Goal: Task Accomplishment & Management: Use online tool/utility

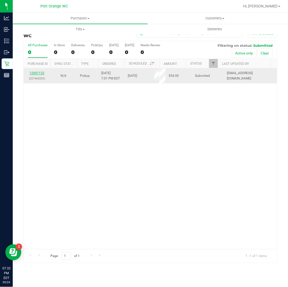
click at [39, 73] on link "12001132" at bounding box center [37, 73] width 15 height 4
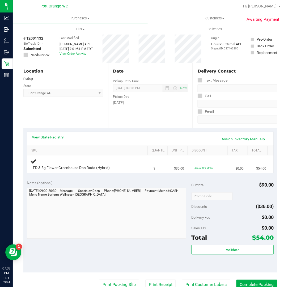
scroll to position [15, 0]
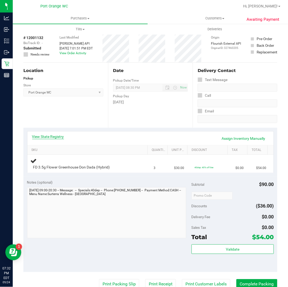
click at [59, 136] on link "View State Registry" at bounding box center [48, 136] width 32 height 5
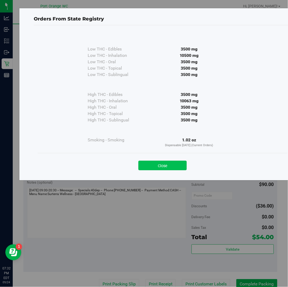
click at [162, 166] on button "Close" at bounding box center [162, 166] width 48 height 10
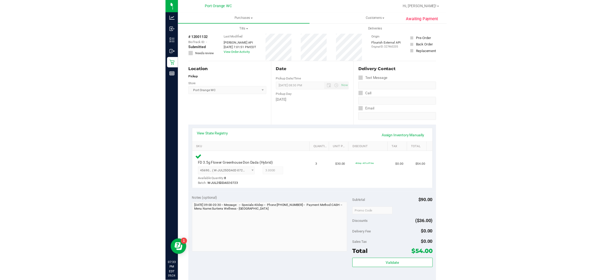
scroll to position [170, 0]
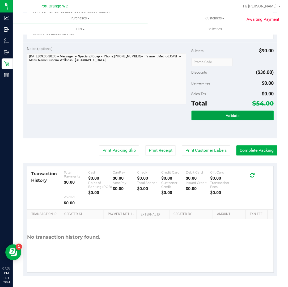
click at [246, 116] on button "Validate" at bounding box center [233, 116] width 82 height 10
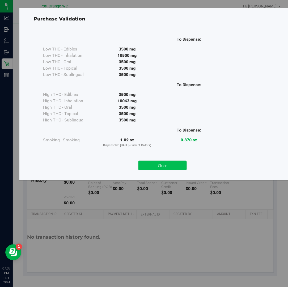
click at [159, 166] on button "Close" at bounding box center [162, 166] width 48 height 10
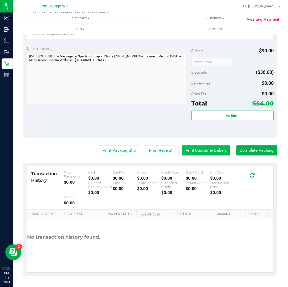
click at [219, 151] on button "Print Customer Labels" at bounding box center [206, 151] width 48 height 10
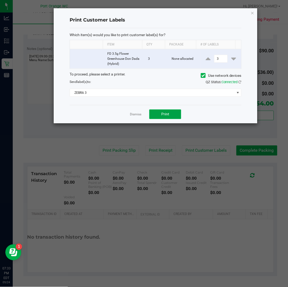
click at [165, 113] on span "Print" at bounding box center [165, 114] width 8 height 4
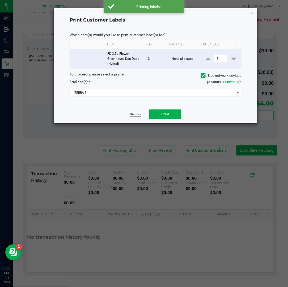
click at [136, 115] on link "Dismiss" at bounding box center [135, 114] width 11 height 5
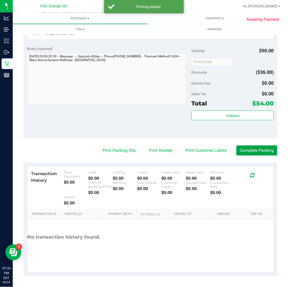
click at [253, 151] on button "Complete Packing" at bounding box center [257, 151] width 41 height 10
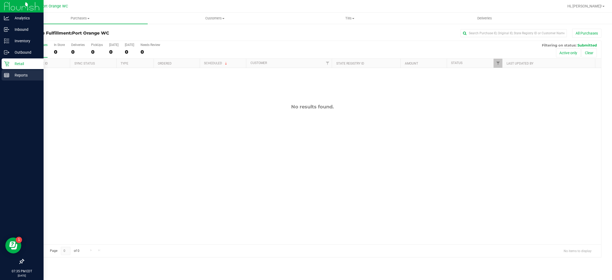
click at [6, 75] on line at bounding box center [6, 75] width 5 height 0
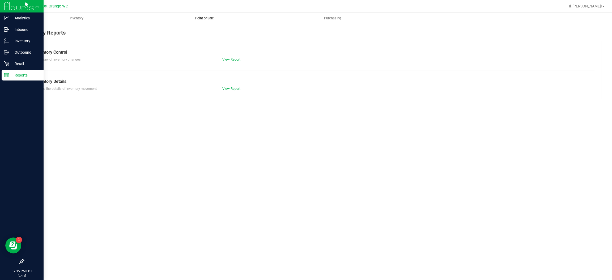
click at [200, 18] on span "Point of Sale" at bounding box center [204, 18] width 33 height 5
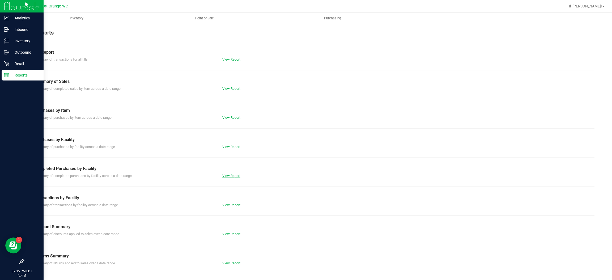
click at [235, 176] on link "View Report" at bounding box center [231, 176] width 18 height 4
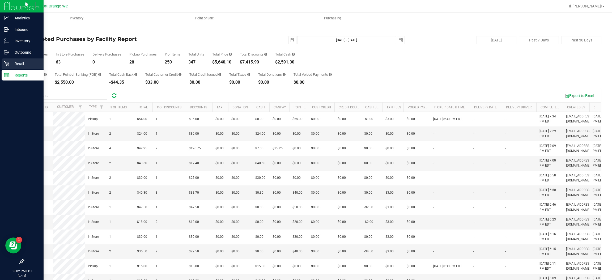
click at [9, 62] on icon at bounding box center [6, 63] width 5 height 5
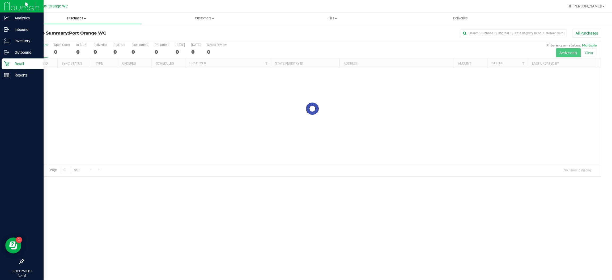
click at [76, 17] on span "Purchases" at bounding box center [77, 18] width 128 height 5
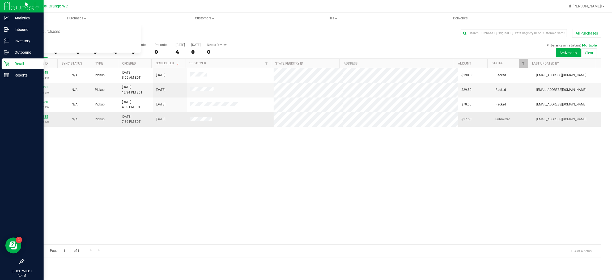
click at [44, 117] on link "12001335" at bounding box center [40, 117] width 15 height 4
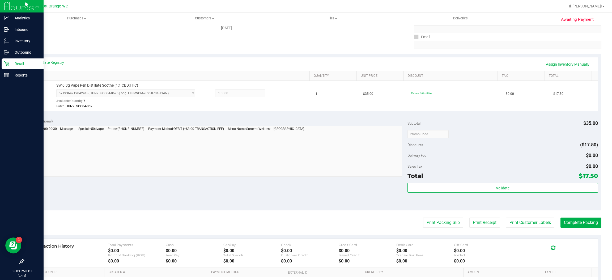
scroll to position [155, 0]
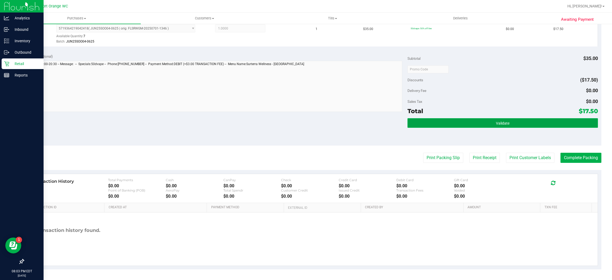
click at [540, 124] on button "Validate" at bounding box center [503, 123] width 190 height 10
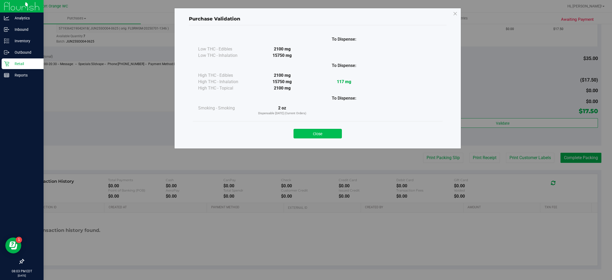
click at [330, 132] on button "Close" at bounding box center [318, 134] width 48 height 10
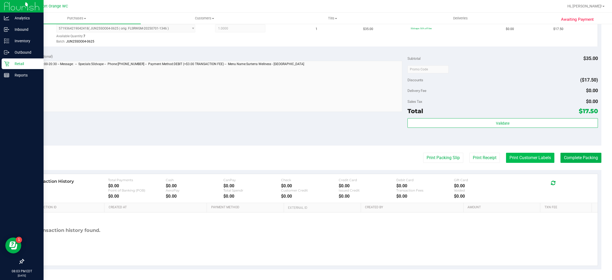
click at [529, 159] on button "Print Customer Labels" at bounding box center [530, 158] width 48 height 10
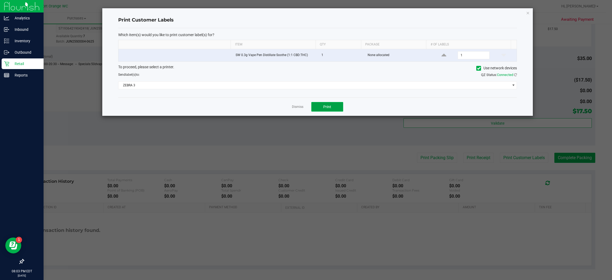
click at [323, 108] on span "Print" at bounding box center [327, 107] width 8 height 4
click at [294, 109] on link "Dismiss" at bounding box center [297, 107] width 11 height 5
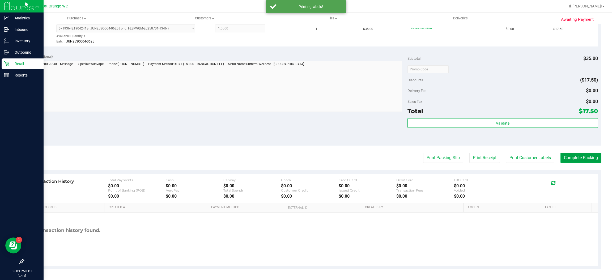
click at [567, 157] on button "Complete Packing" at bounding box center [581, 158] width 41 height 10
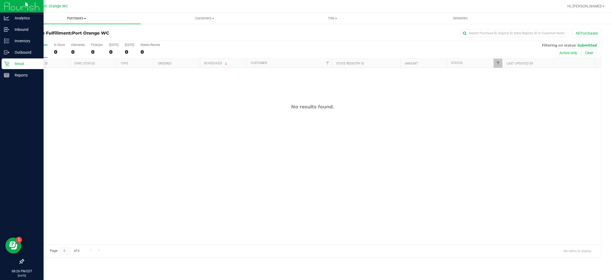
click at [82, 18] on span "Purchases" at bounding box center [77, 18] width 128 height 5
click at [53, 30] on span "Summary of purchases" at bounding box center [40, 32] width 54 height 5
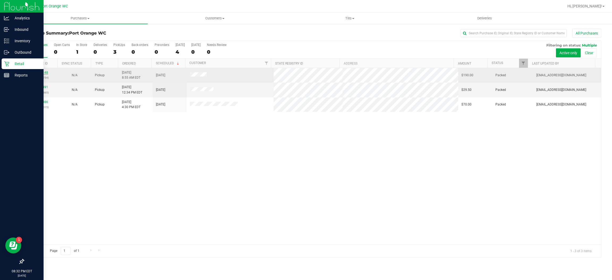
click at [42, 73] on link "11997148" at bounding box center [40, 73] width 15 height 4
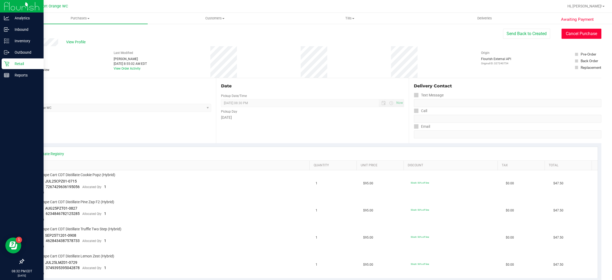
click at [580, 34] on button "Cancel Purchase" at bounding box center [582, 34] width 40 height 10
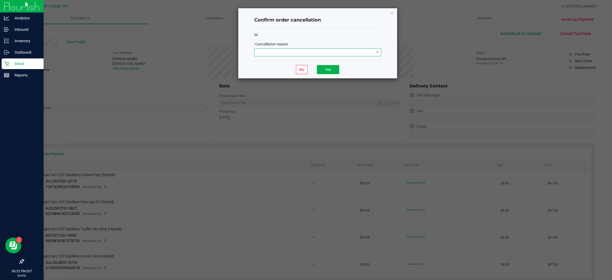
click at [343, 49] on span at bounding box center [315, 52] width 120 height 7
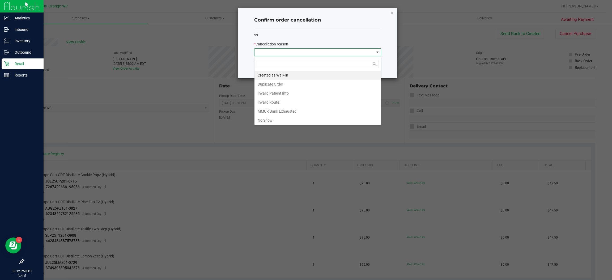
scroll to position [28, 0]
click at [266, 94] on li "No Show" at bounding box center [318, 92] width 127 height 9
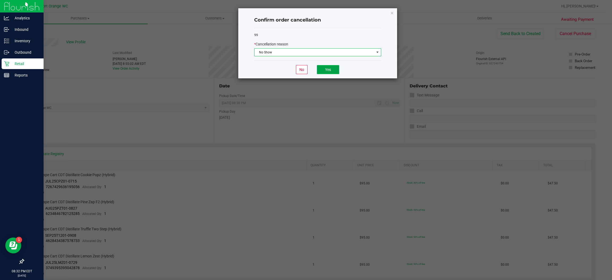
click at [327, 68] on button "Yes" at bounding box center [328, 69] width 22 height 9
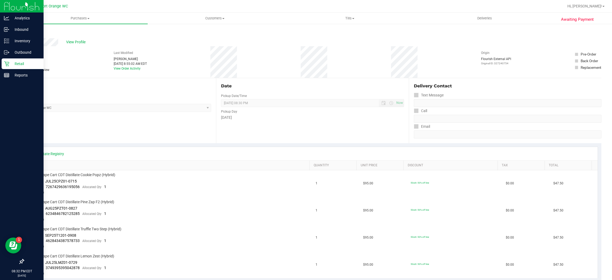
click at [29, 31] on link "Back" at bounding box center [27, 32] width 8 height 4
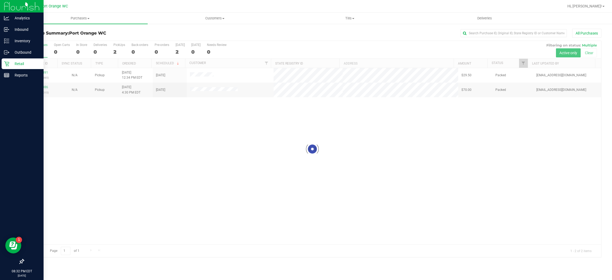
click at [37, 75] on div at bounding box center [313, 149] width 578 height 216
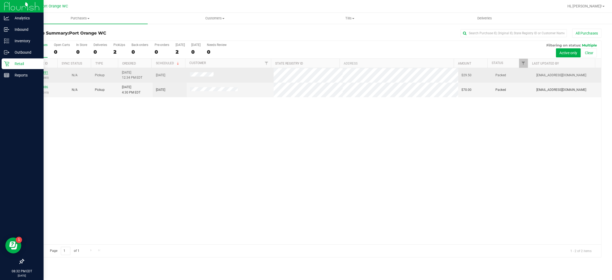
click at [41, 74] on link "11998491" at bounding box center [40, 73] width 15 height 4
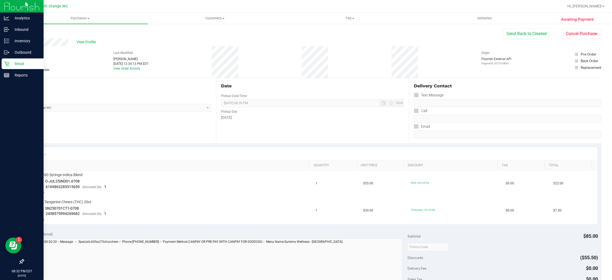
click at [594, 16] on span "Awaiting Payment" at bounding box center [577, 19] width 33 height 6
click at [583, 34] on button "Cancel Purchase" at bounding box center [582, 34] width 40 height 10
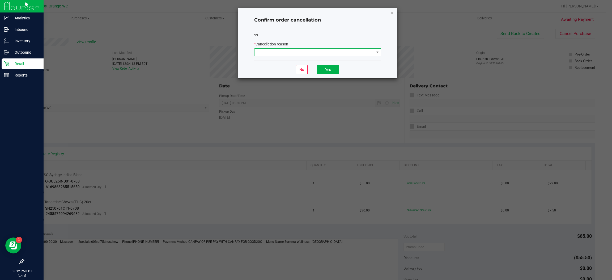
click at [314, 50] on span at bounding box center [315, 52] width 120 height 7
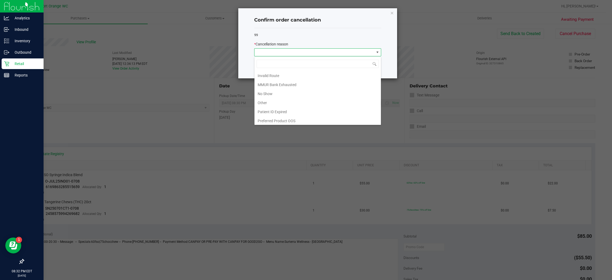
scroll to position [29, 0]
click at [267, 93] on li "No Show" at bounding box center [318, 92] width 127 height 9
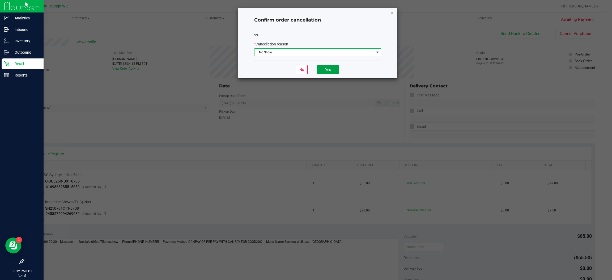
click at [333, 72] on button "Yes" at bounding box center [328, 69] width 22 height 9
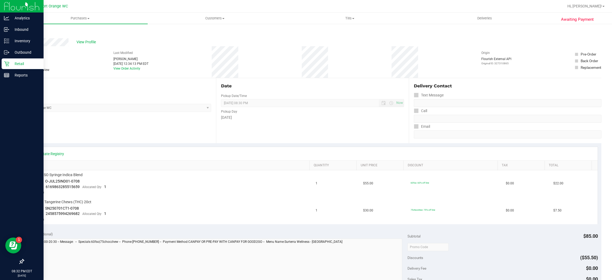
click at [27, 31] on link "Back" at bounding box center [27, 32] width 8 height 4
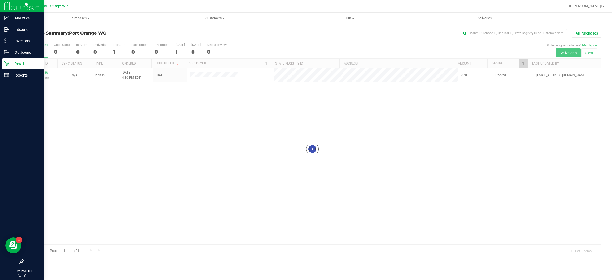
click at [40, 72] on div at bounding box center [313, 149] width 578 height 216
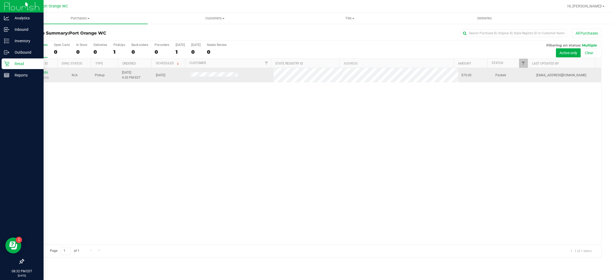
click at [54, 79] on td "11999986 (327393015)" at bounding box center [41, 75] width 34 height 14
click at [37, 73] on link "11999986" at bounding box center [40, 73] width 15 height 4
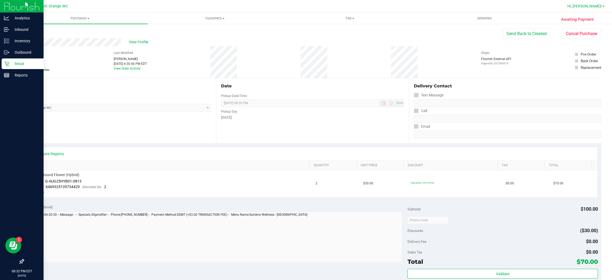
click at [598, 7] on span "Hi, [PERSON_NAME]!" at bounding box center [585, 6] width 35 height 4
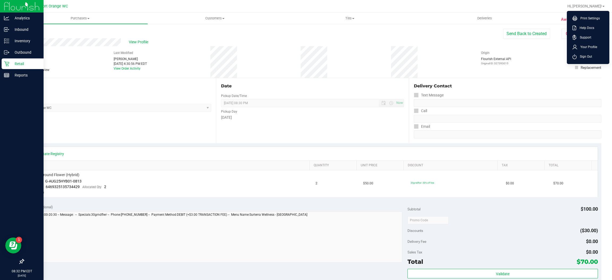
click at [438, 55] on div "# 11999986 BioTrack ID: - Packed Needs review Last Modified [PERSON_NAME] [DATE…" at bounding box center [312, 62] width 578 height 32
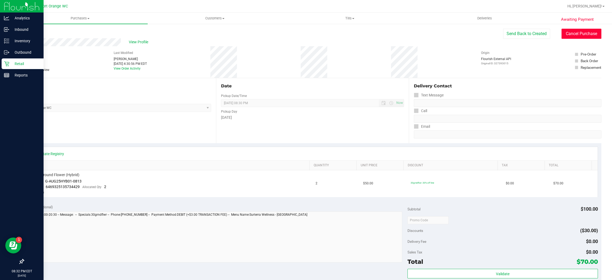
click at [578, 34] on button "Cancel Purchase" at bounding box center [582, 34] width 40 height 10
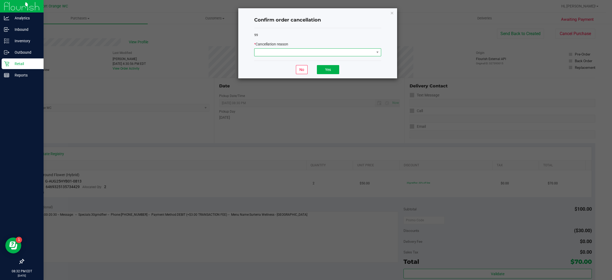
click at [340, 52] on span at bounding box center [315, 52] width 120 height 7
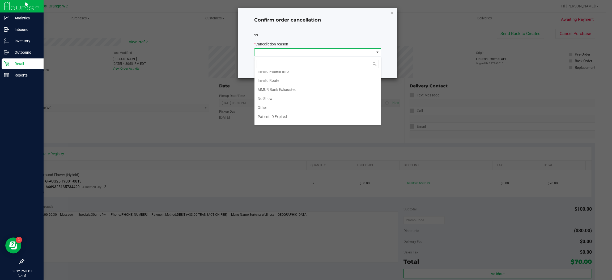
scroll to position [22, 0]
click at [267, 100] on li "No Show" at bounding box center [318, 98] width 127 height 9
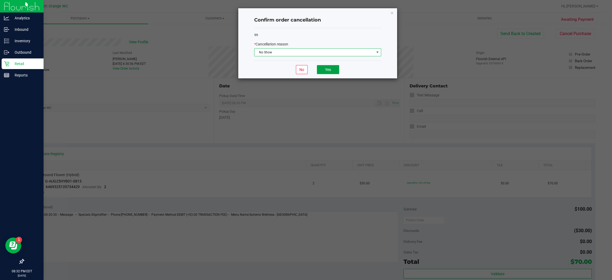
click at [329, 72] on button "Yes" at bounding box center [328, 69] width 22 height 9
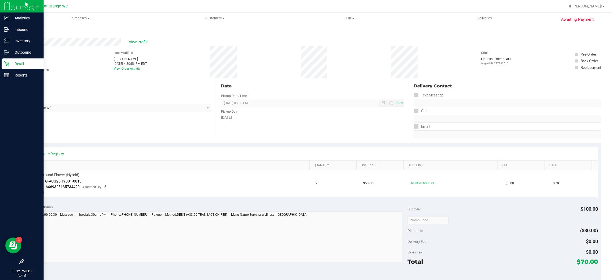
click at [31, 33] on link "Back" at bounding box center [27, 32] width 8 height 4
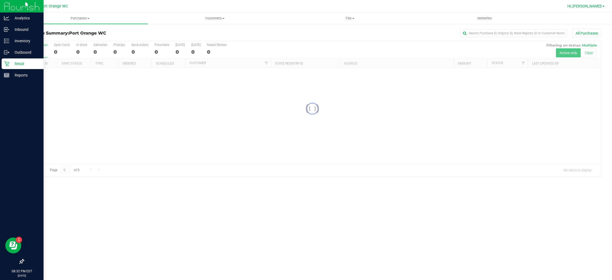
click at [597, 7] on span "Hi, [PERSON_NAME]!" at bounding box center [585, 6] width 35 height 4
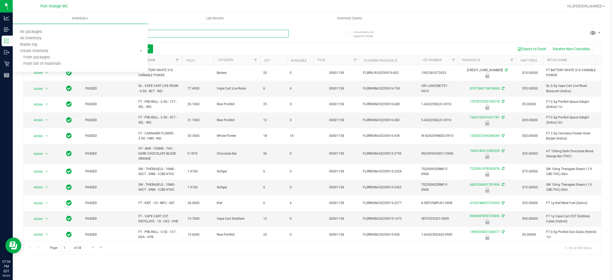
click at [227, 34] on input "text" at bounding box center [156, 34] width 266 height 8
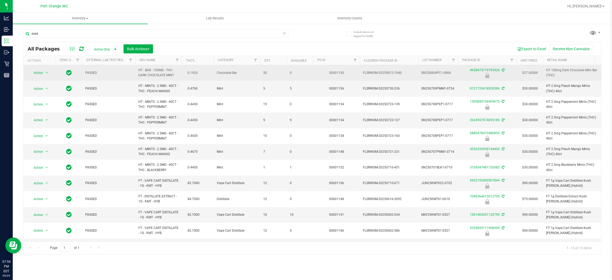
click at [152, 75] on span "HT - BAR - 100MG - THC - DARK CHOCOLATE MINT" at bounding box center [158, 73] width 40 height 10
copy td "HT - BAR - 100MG - THC - DARK CHOCOLATE MINT"
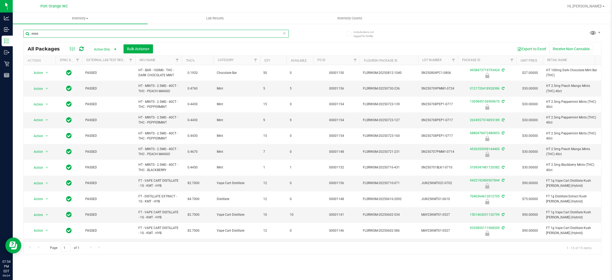
click at [152, 30] on input "mint" at bounding box center [156, 34] width 266 height 8
click at [152, 31] on input "mint" at bounding box center [156, 34] width 266 height 8
click at [151, 32] on input "mint" at bounding box center [156, 34] width 266 height 8
paste input "HT - BAR - 100MG - THC - DARK CHOCOLATE MINT"
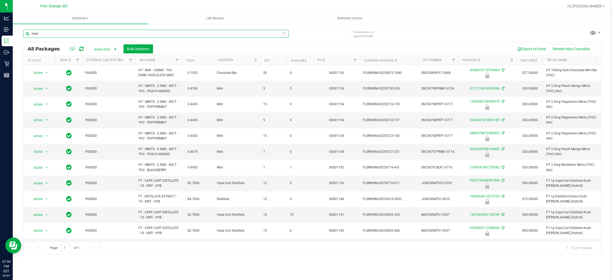
type input "HT - BAR - 100MG - THC - DARK CHOCOLATE MINT"
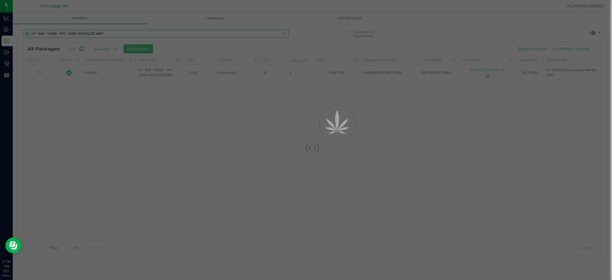
type input "2026-02-14"
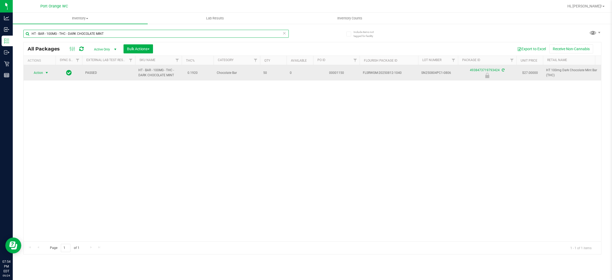
type input "HT - BAR - 100MG - THC - DARK CHOCOLATE MINT"
click at [40, 72] on span "Action" at bounding box center [36, 72] width 14 height 7
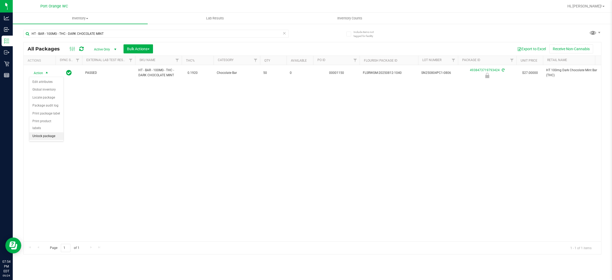
click at [41, 132] on li "Unlock package" at bounding box center [46, 136] width 34 height 8
